Goal: Information Seeking & Learning: Learn about a topic

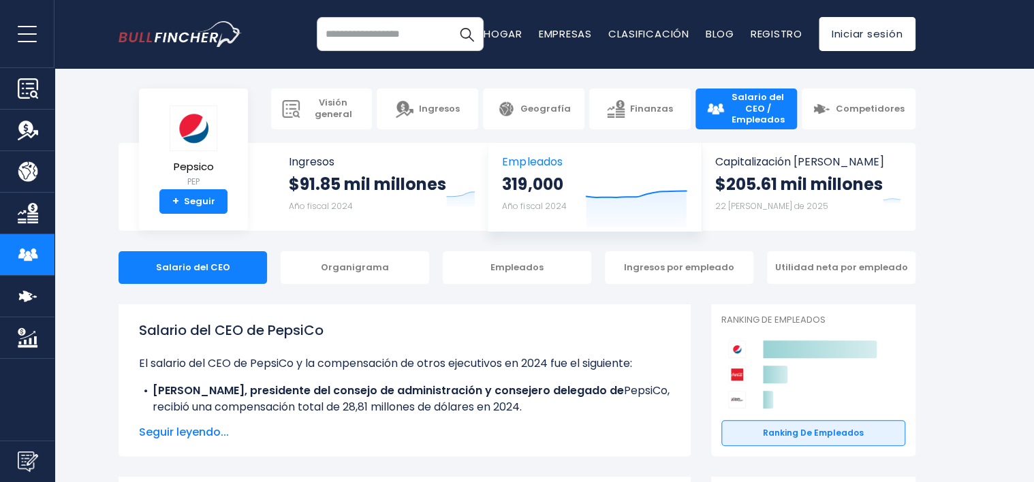
click at [585, 179] on icon "Created with Highcharts 12.1.2" at bounding box center [636, 198] width 102 height 57
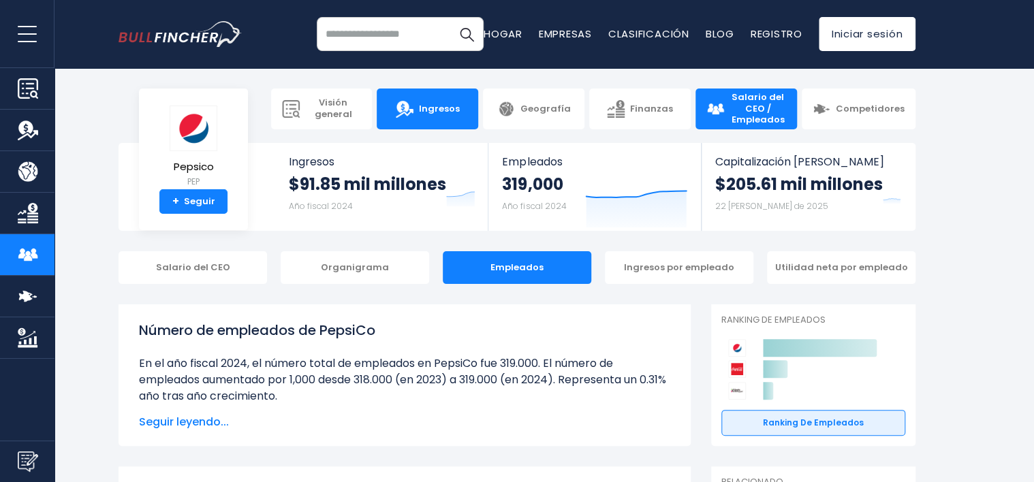
click at [403, 103] on img at bounding box center [405, 109] width 18 height 18
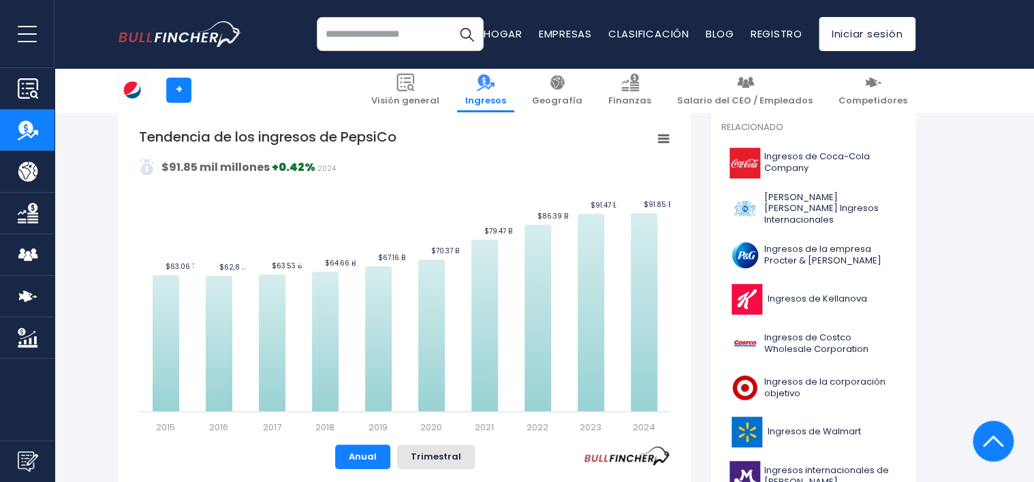
scroll to position [341, 0]
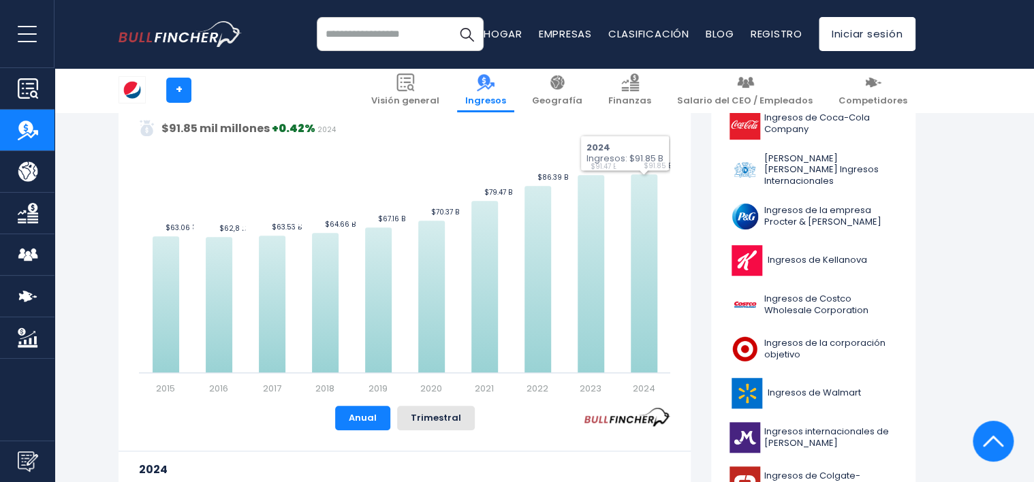
drag, startPoint x: 685, startPoint y: 364, endPoint x: 681, endPoint y: 313, distance: 51.3
click at [689, 331] on div "PepsiCo's Revenue Trend Created with Highcharts 12.1.2 Valores Menú contextual …" at bounding box center [405, 320] width 572 height 495
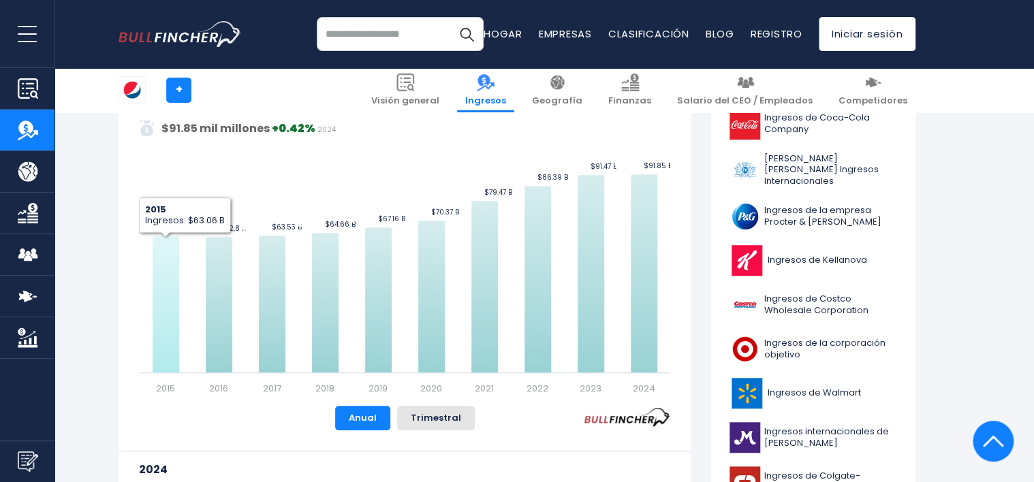
drag, startPoint x: 687, startPoint y: 169, endPoint x: 163, endPoint y: 330, distance: 547.5
click at [163, 330] on icon "Tendencia de los ingresos de PepsiCo" at bounding box center [166, 304] width 27 height 136
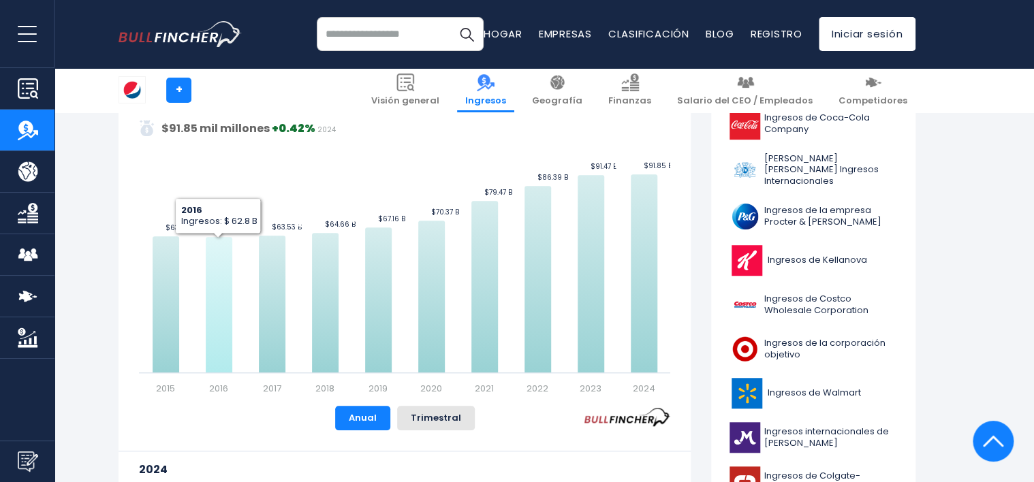
click at [230, 328] on icon "Tendencia de los ingresos de PepsiCo" at bounding box center [219, 305] width 27 height 136
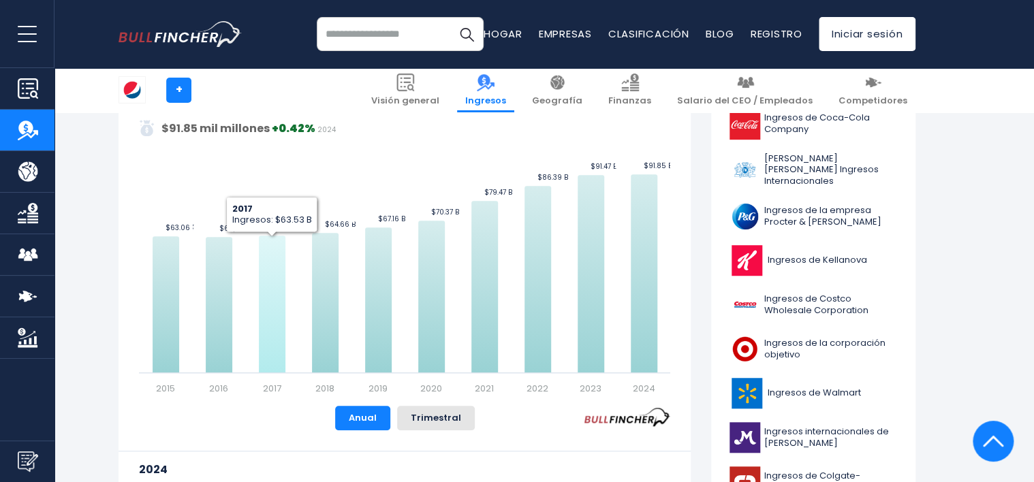
click at [270, 302] on icon "Tendencia de los ingresos de PepsiCo" at bounding box center [272, 304] width 27 height 137
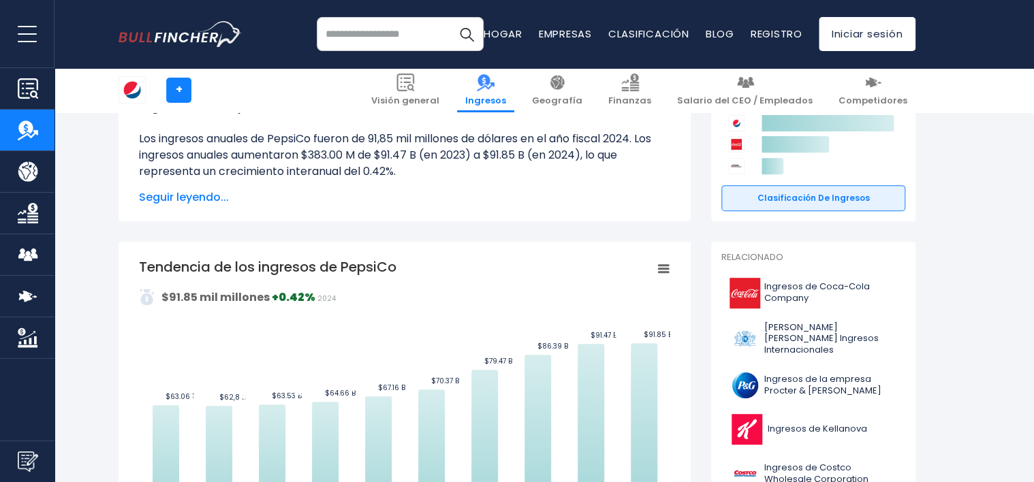
scroll to position [227, 0]
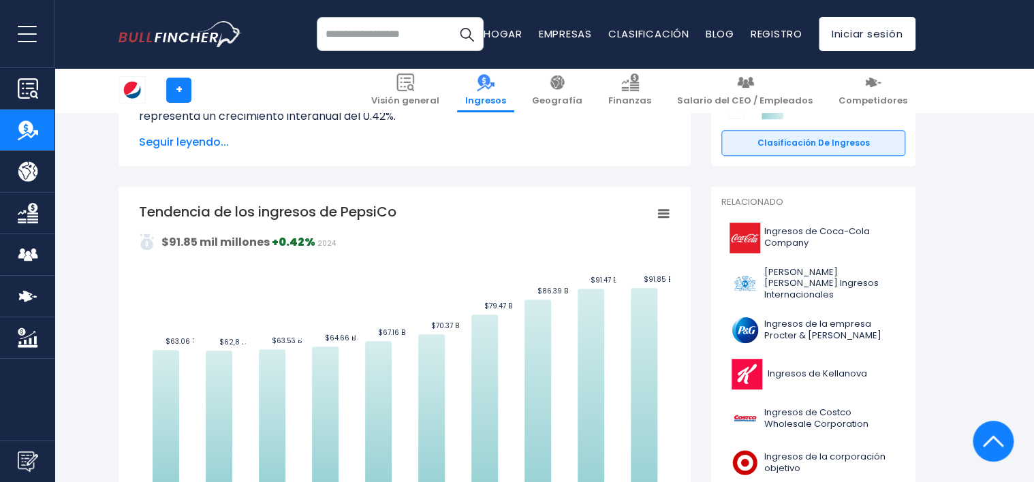
click at [22, 176] on img "Empresa Producto / Geografía" at bounding box center [28, 171] width 20 height 20
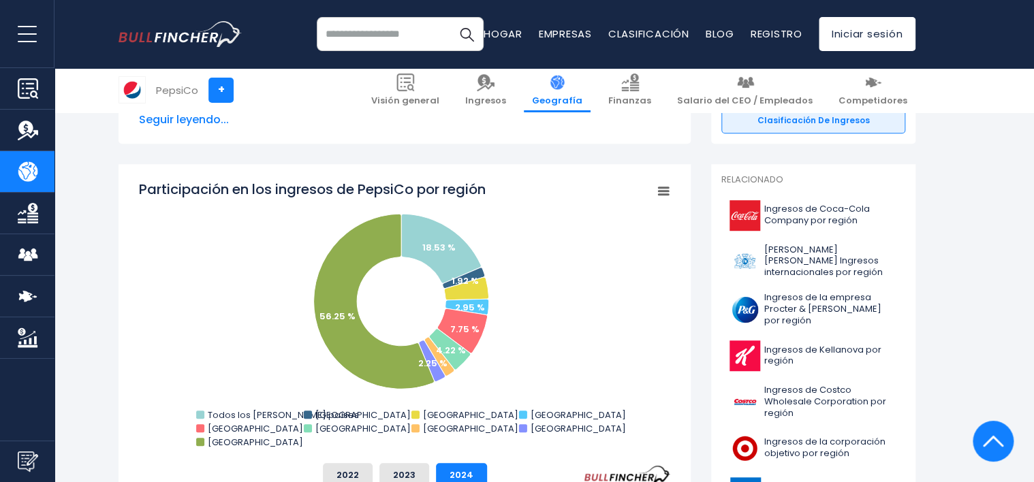
scroll to position [341, 0]
